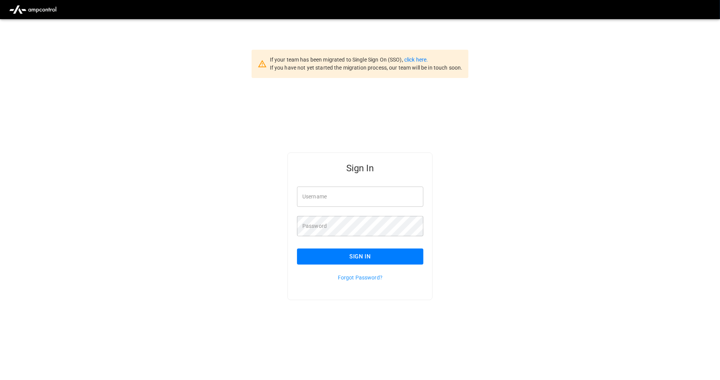
type input "**********"
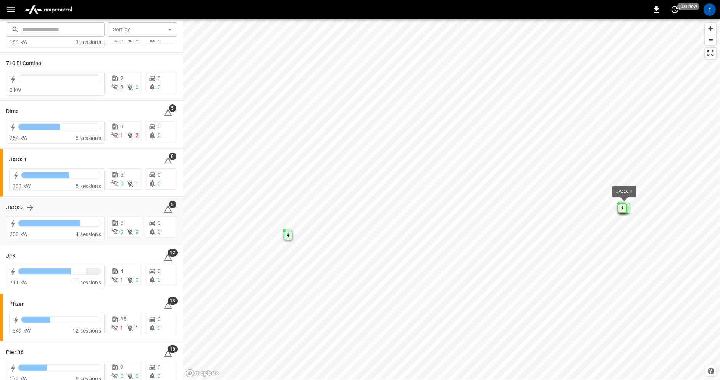
scroll to position [57, 0]
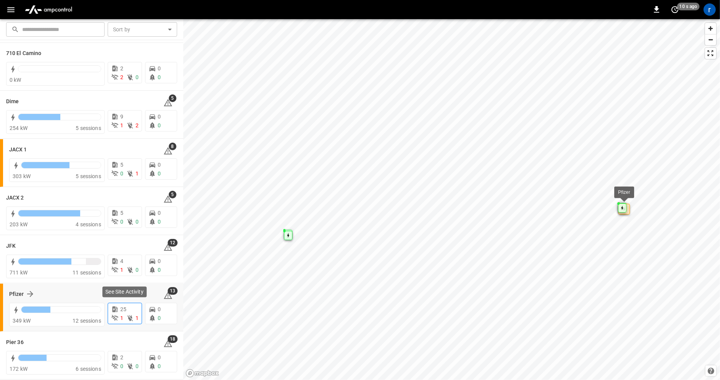
click at [121, 310] on span "25" at bounding box center [123, 309] width 6 height 6
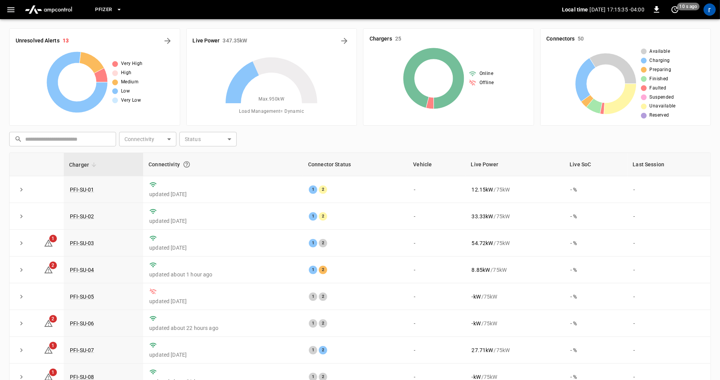
click at [117, 10] on icon "button" at bounding box center [119, 10] width 8 height 8
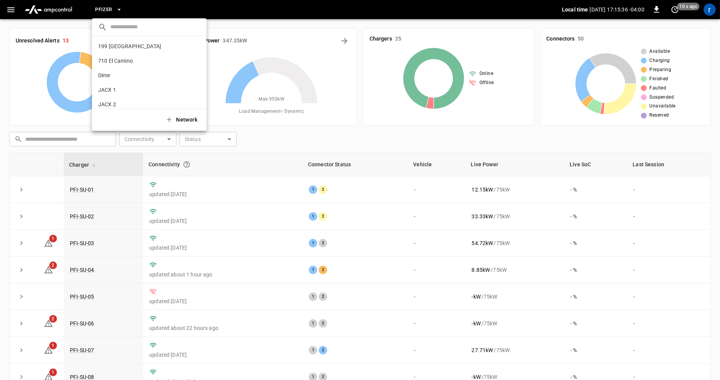
scroll to position [50, 0]
click at [198, 84] on icon "copy" at bounding box center [197, 84] width 4 height 5
